Goal: Task Accomplishment & Management: Manage account settings

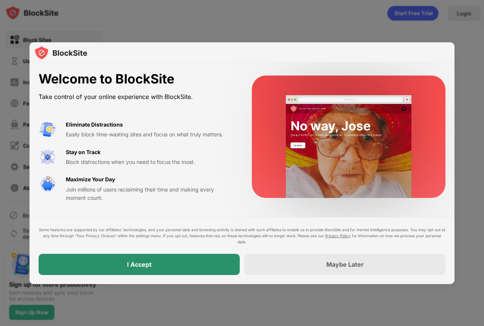
click at [146, 267] on div "I Accept" at bounding box center [139, 265] width 25 height 8
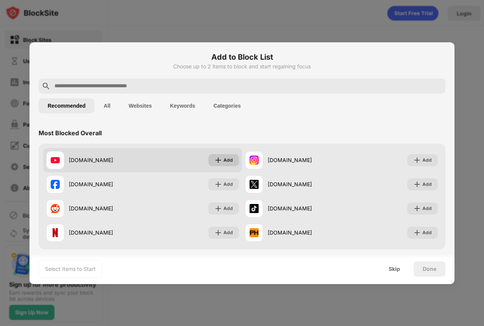
click at [216, 160] on img at bounding box center [218, 161] width 8 height 8
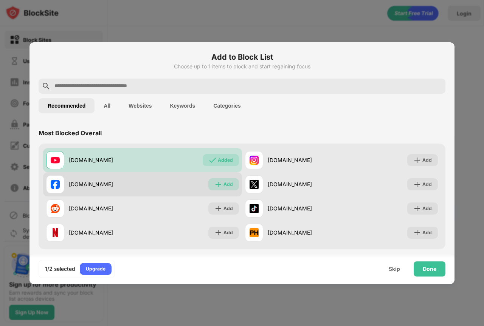
click at [214, 183] on img at bounding box center [218, 185] width 8 height 8
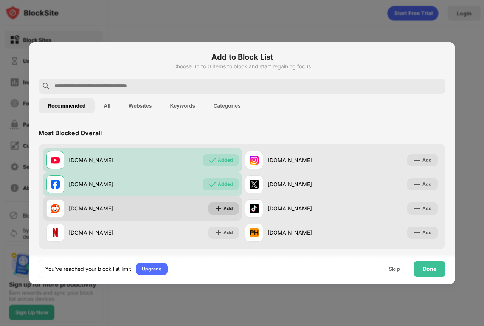
click at [215, 209] on img at bounding box center [218, 209] width 8 height 8
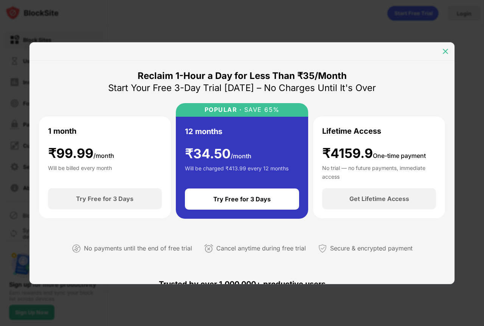
click at [442, 51] on img at bounding box center [446, 52] width 8 height 8
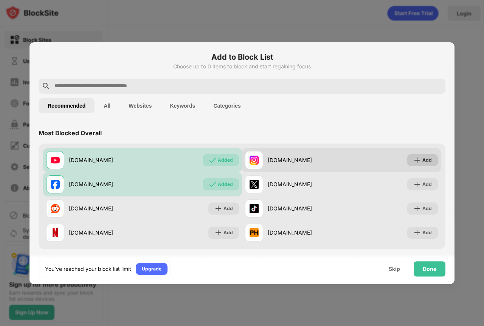
click at [422, 162] on div "Add" at bounding box center [426, 161] width 9 height 8
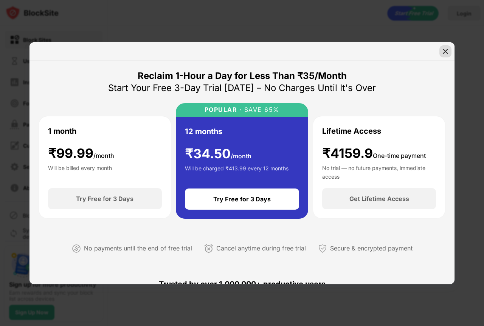
click at [445, 51] on img at bounding box center [446, 52] width 8 height 8
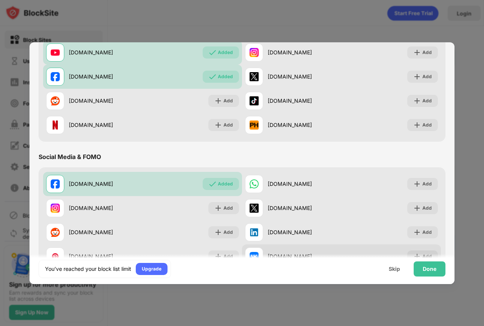
scroll to position [151, 0]
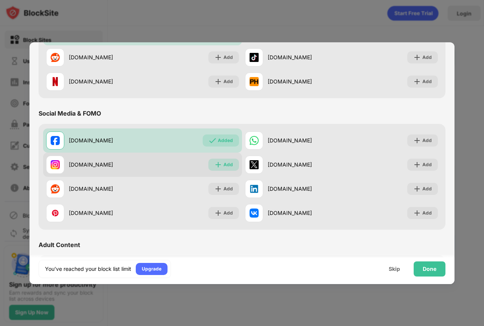
click at [220, 166] on div "Add" at bounding box center [223, 165] width 31 height 12
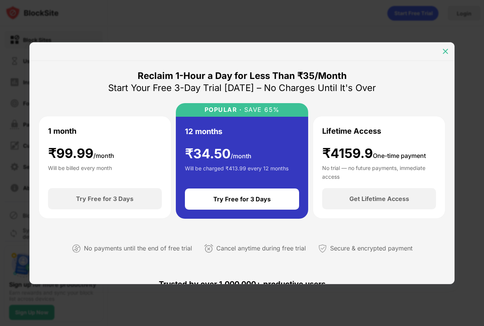
click at [447, 50] on img at bounding box center [446, 52] width 8 height 8
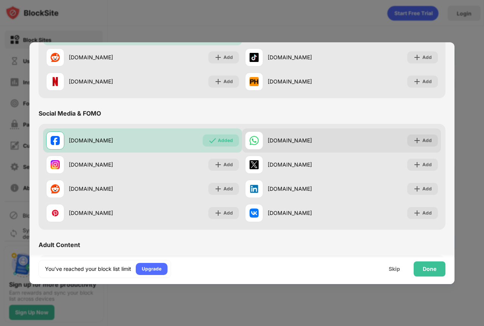
scroll to position [189, 0]
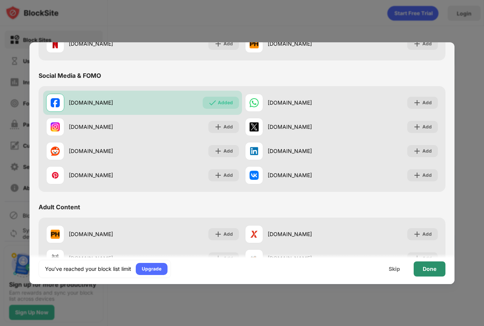
click at [431, 269] on div "Done" at bounding box center [430, 269] width 14 height 6
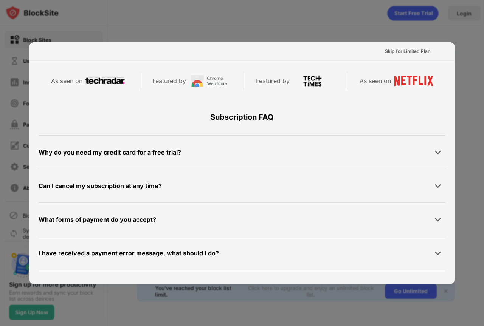
scroll to position [369, 0]
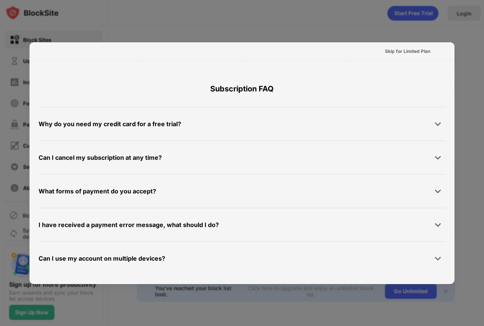
click at [466, 141] on div at bounding box center [242, 163] width 484 height 326
click at [363, 28] on div at bounding box center [242, 163] width 484 height 326
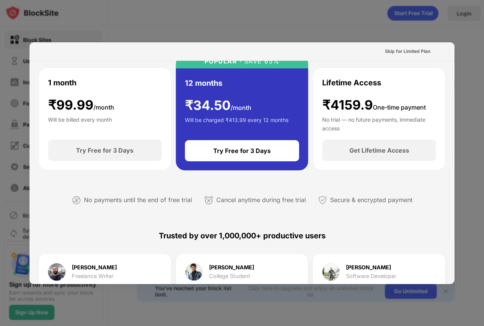
scroll to position [0, 0]
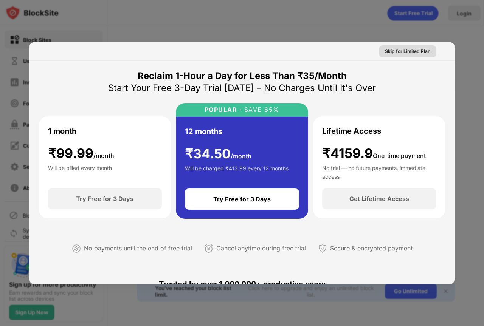
click at [403, 50] on div "Skip for Limited Plan" at bounding box center [407, 52] width 45 height 8
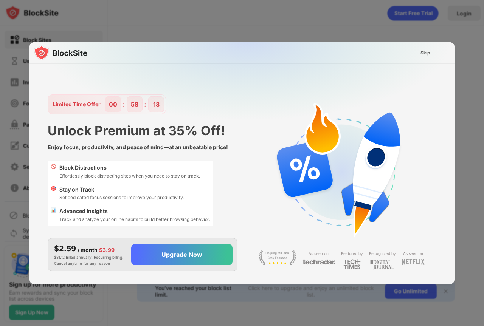
click at [420, 53] on div "Skip" at bounding box center [425, 53] width 10 height 8
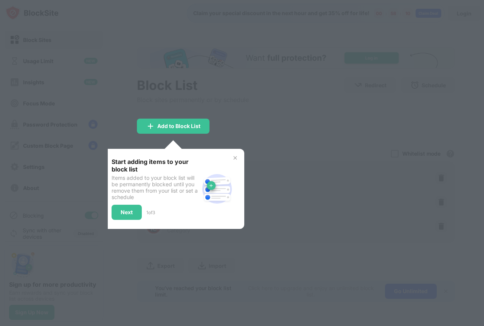
click at [274, 174] on div at bounding box center [242, 163] width 484 height 326
click at [235, 159] on img at bounding box center [235, 158] width 6 height 6
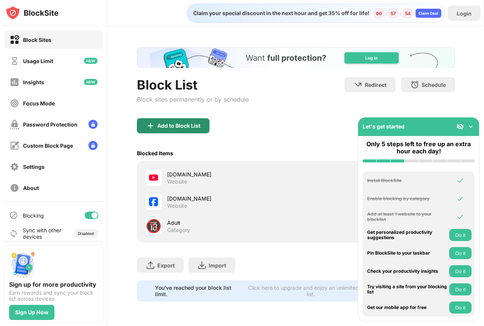
click at [176, 127] on div "Add to Block List" at bounding box center [178, 126] width 43 height 6
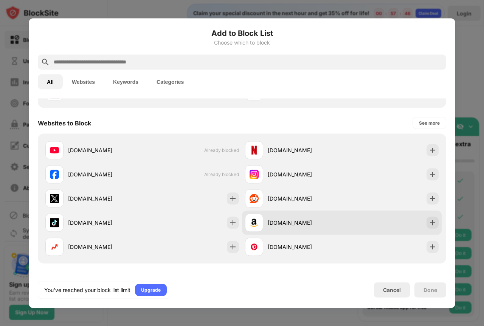
scroll to position [113, 0]
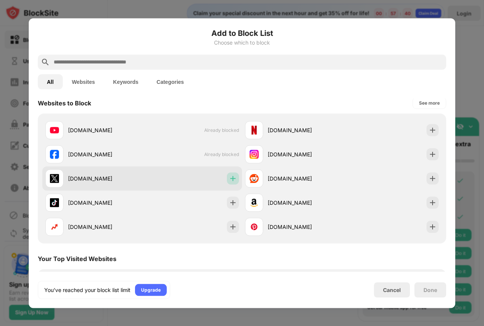
click at [231, 178] on img at bounding box center [233, 179] width 8 height 8
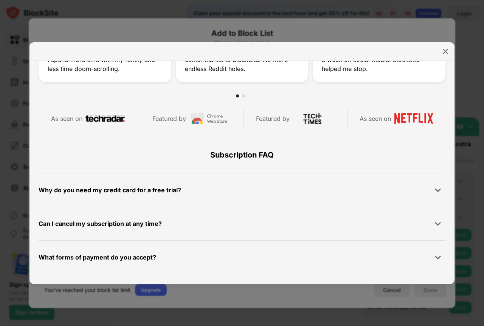
scroll to position [360, 0]
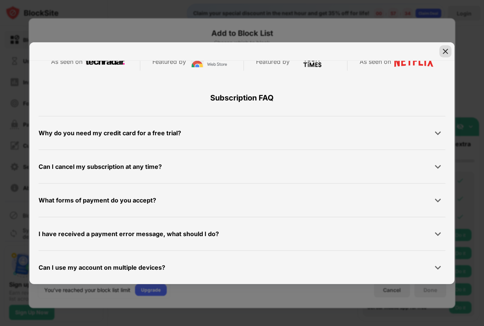
click at [445, 51] on img at bounding box center [446, 52] width 8 height 8
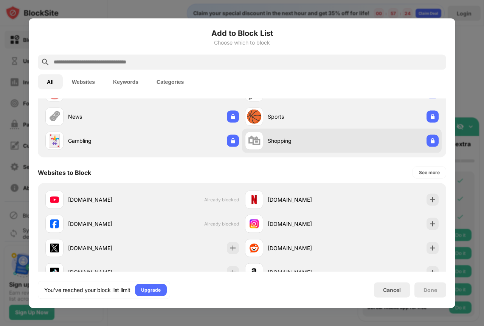
scroll to position [0, 0]
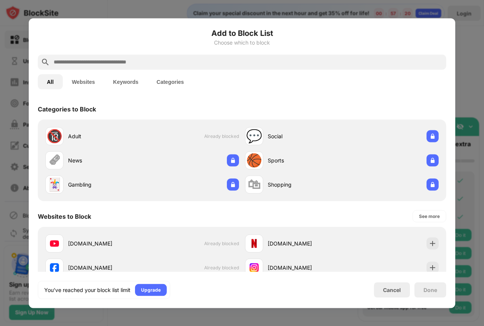
click at [90, 81] on button "Websites" at bounding box center [83, 81] width 41 height 15
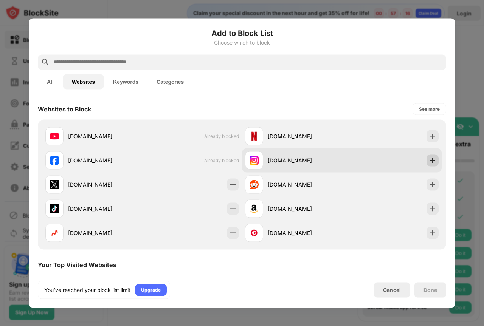
click at [429, 159] on img at bounding box center [433, 161] width 8 height 8
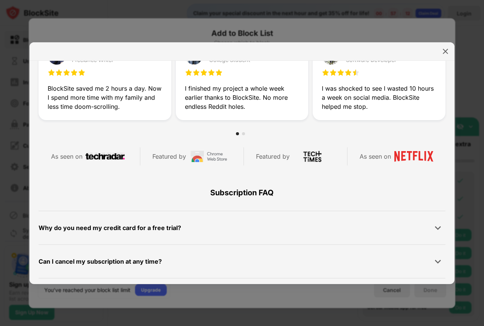
scroll to position [360, 0]
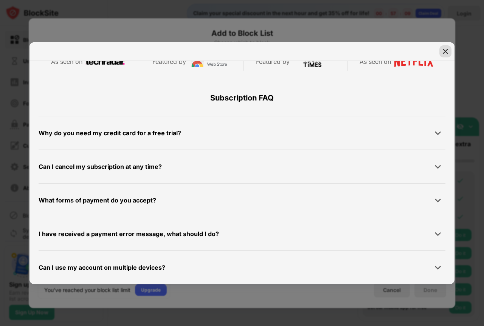
click at [448, 50] on img at bounding box center [446, 52] width 8 height 8
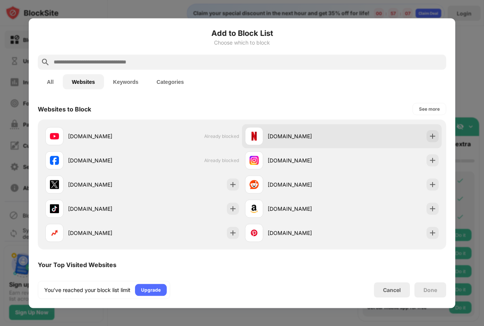
scroll to position [0, 0]
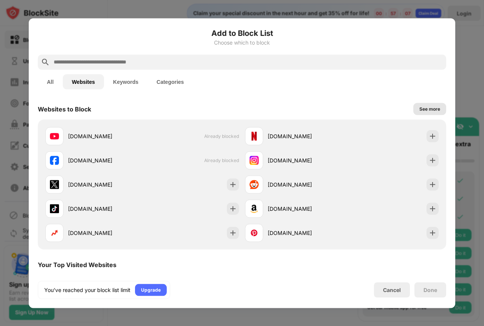
click at [427, 107] on div "See more" at bounding box center [429, 109] width 21 height 8
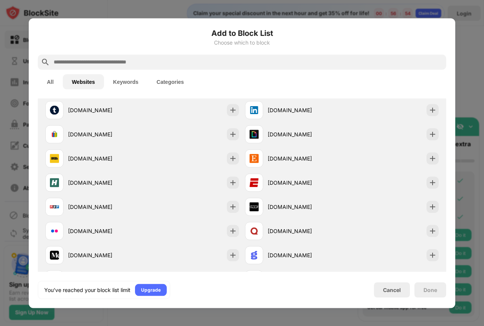
scroll to position [109, 0]
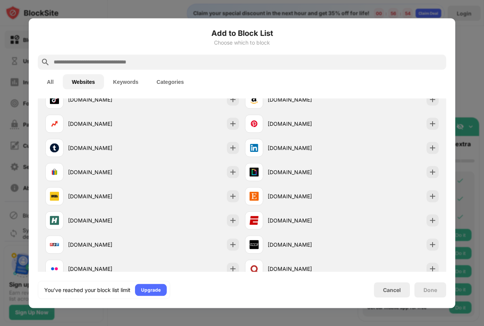
click at [126, 80] on button "Keywords" at bounding box center [125, 81] width 43 height 15
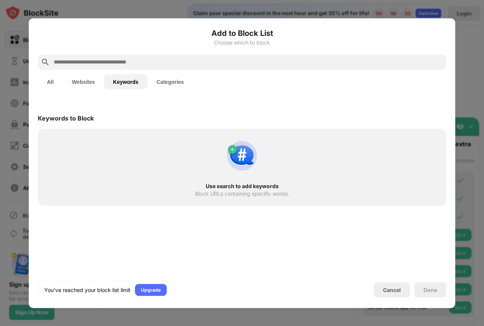
scroll to position [0, 0]
click at [168, 84] on button "Categories" at bounding box center [169, 81] width 45 height 15
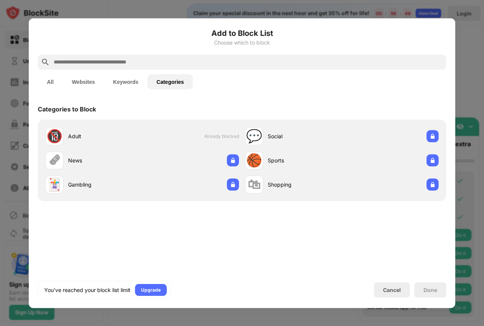
click at [51, 79] on button "All" at bounding box center [50, 81] width 25 height 15
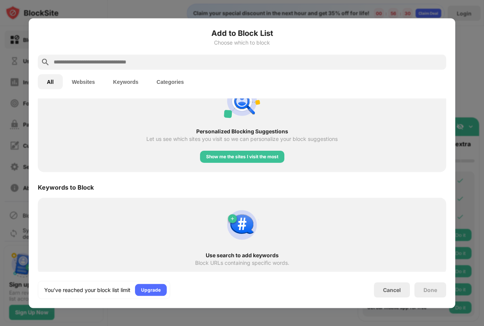
scroll to position [1038, 0]
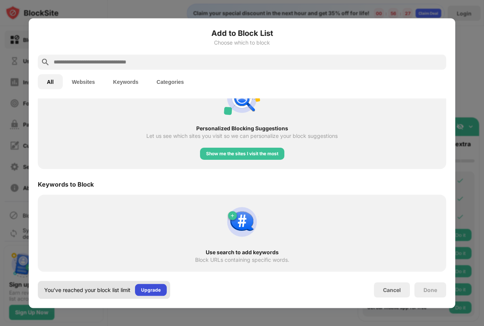
click at [156, 290] on div "Upgrade" at bounding box center [151, 290] width 20 height 8
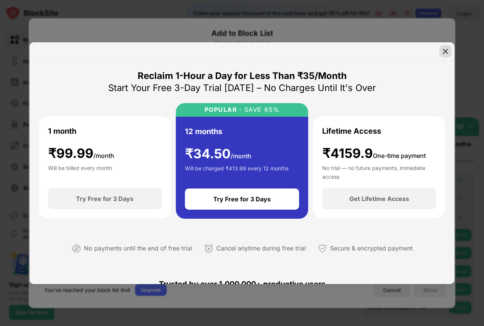
click at [447, 51] on img at bounding box center [446, 52] width 8 height 8
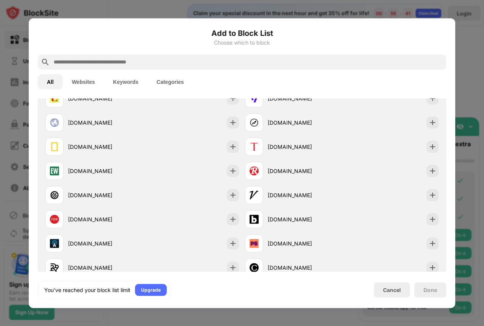
scroll to position [832, 0]
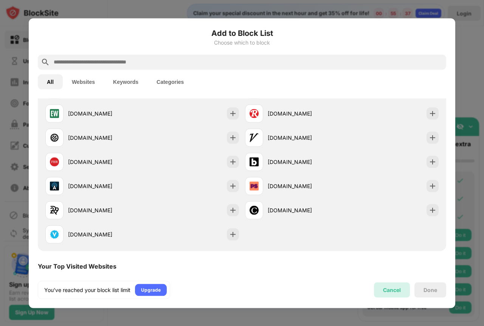
click at [394, 289] on div "Cancel" at bounding box center [392, 290] width 18 height 6
